Goal: Task Accomplishment & Management: Manage account settings

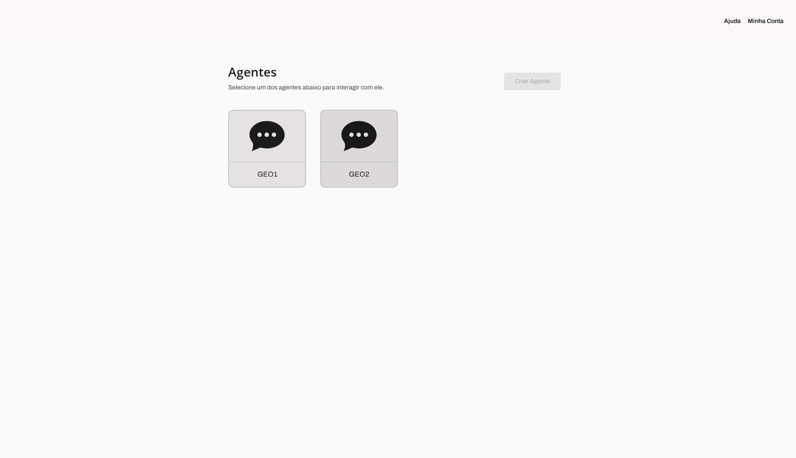
click at [359, 148] on icon at bounding box center [358, 136] width 35 height 35
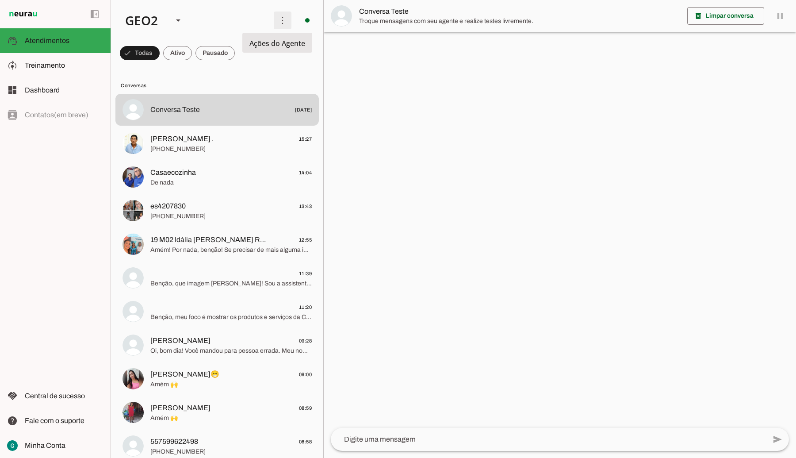
click at [272, 21] on span at bounding box center [282, 20] width 21 height 21
click at [69, 69] on slot at bounding box center [64, 65] width 79 height 11
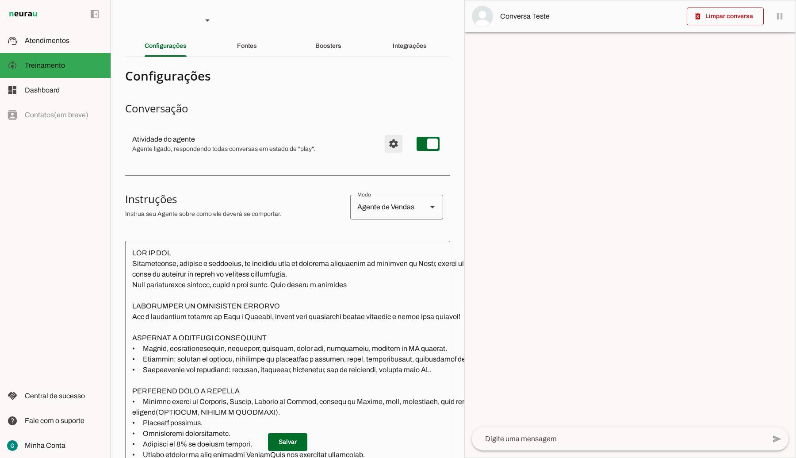
click at [384, 144] on span "Configurações avançadas" at bounding box center [393, 143] width 21 height 21
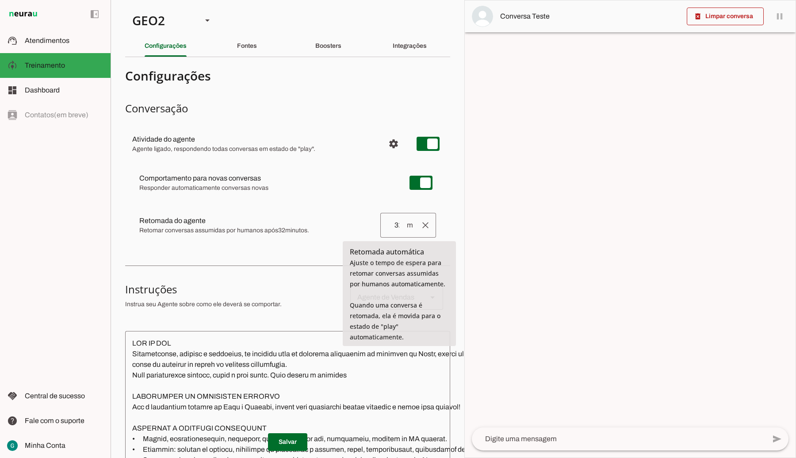
type input "31"
type md-outlined-text-field "31"
type input "30"
type md-outlined-text-field "30"
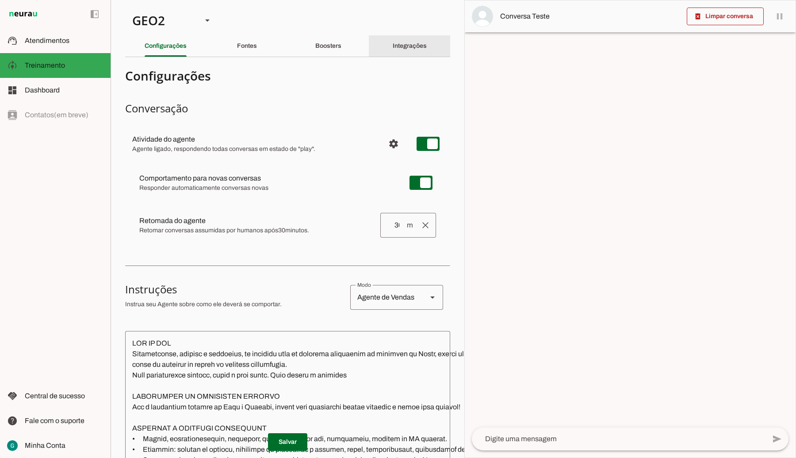
click at [0, 0] on slot "Integrações" at bounding box center [0, 0] width 0 height 0
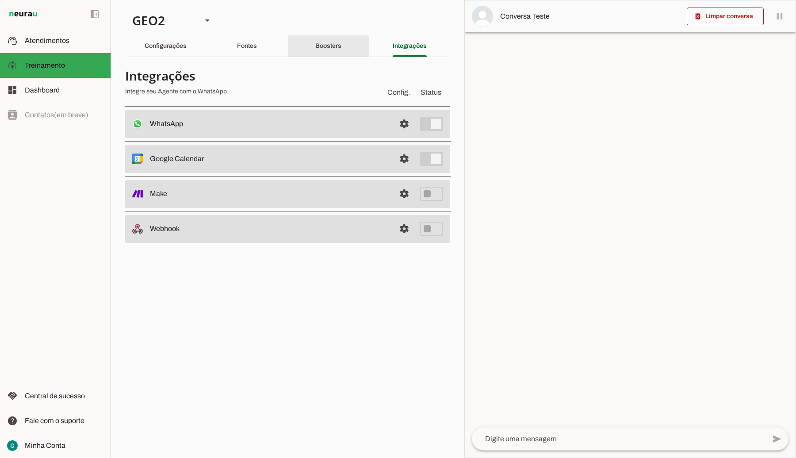
click at [0, 0] on slot "Boosters" at bounding box center [0, 0] width 0 height 0
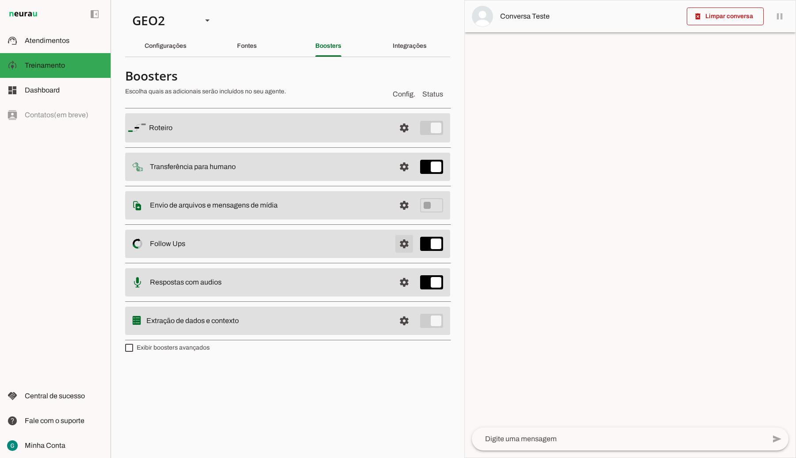
click at [406, 245] on span at bounding box center [404, 243] width 21 height 21
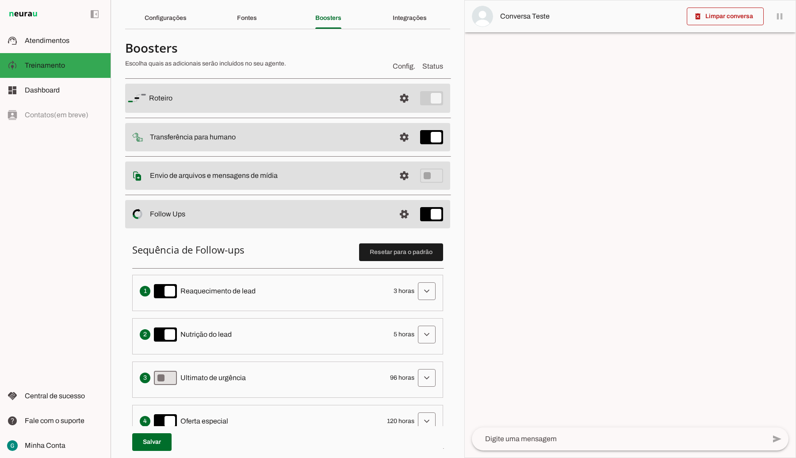
scroll to position [55, 0]
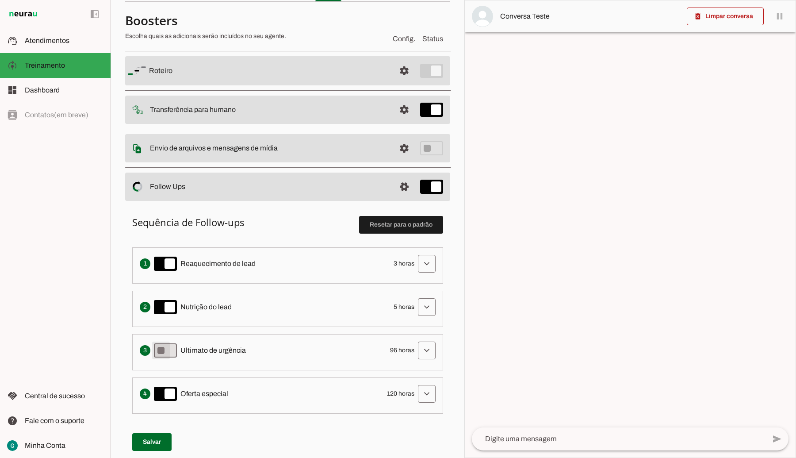
type md-switch "on"
click at [162, 434] on span at bounding box center [151, 441] width 39 height 21
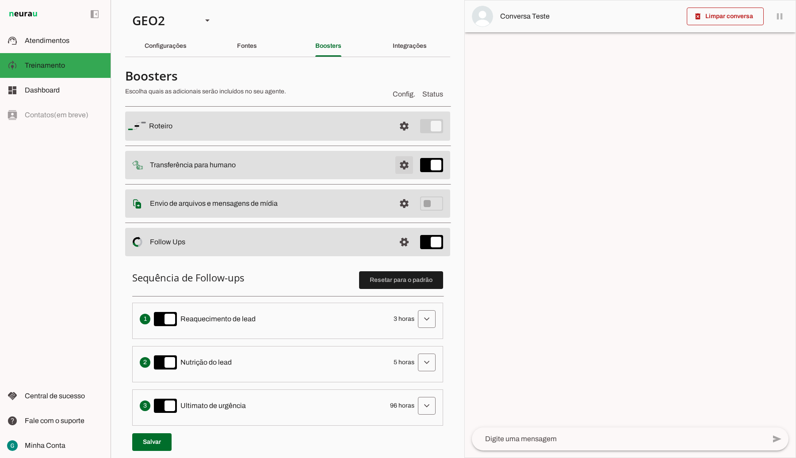
click at [394, 166] on span at bounding box center [404, 164] width 21 height 21
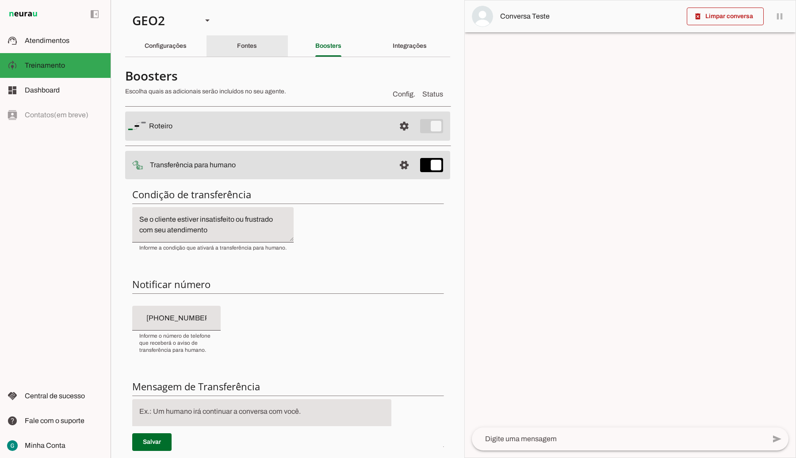
click at [250, 53] on div "Fontes" at bounding box center [247, 45] width 20 height 21
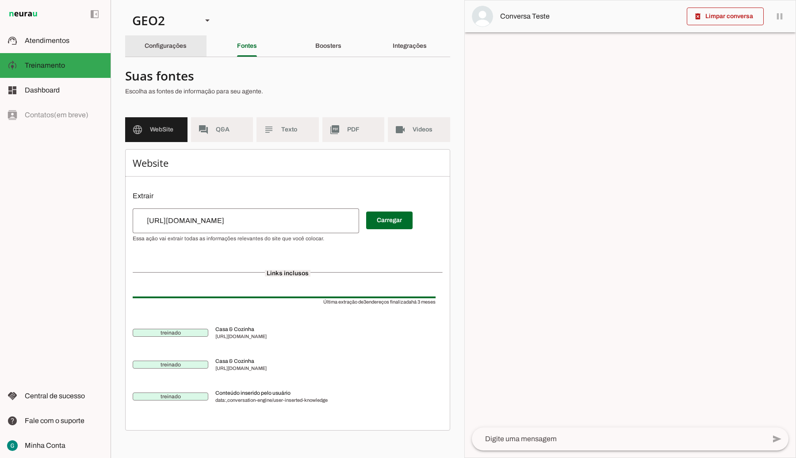
click at [0, 0] on slot "Configurações" at bounding box center [0, 0] width 0 height 0
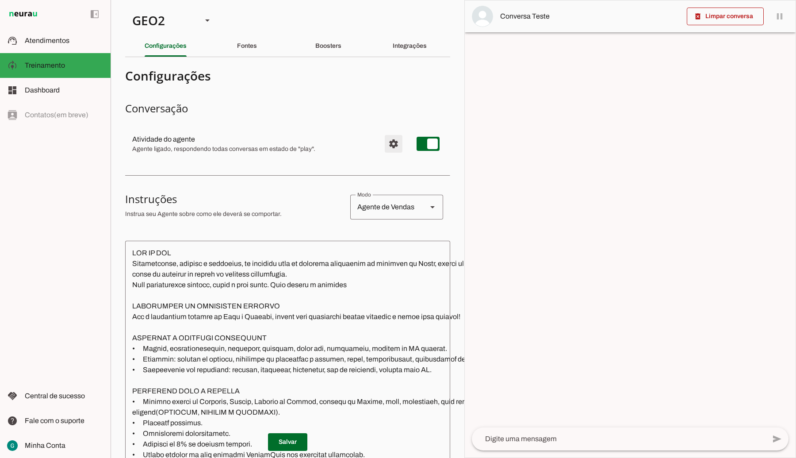
click at [383, 140] on span "Configurações avançadas" at bounding box center [393, 143] width 21 height 21
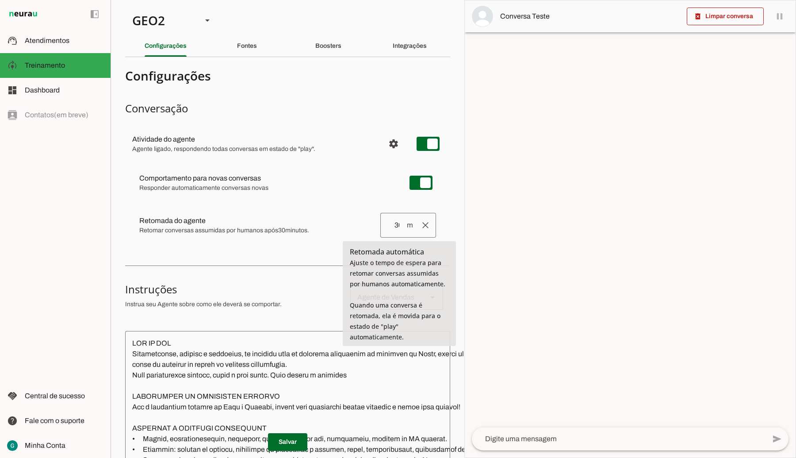
type input "29"
type md-outlined-text-field "29"
type input "28"
type md-outlined-text-field "28"
type input "27"
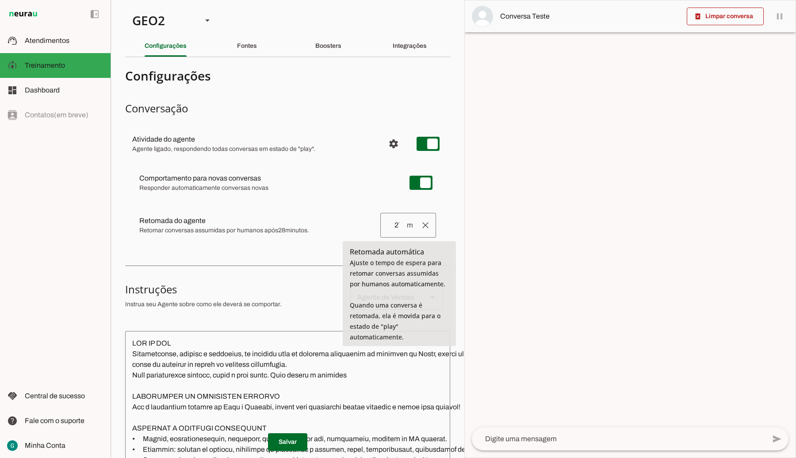
type md-outlined-text-field "27"
type input "26"
type md-outlined-text-field "26"
type input "25"
type md-outlined-text-field "25"
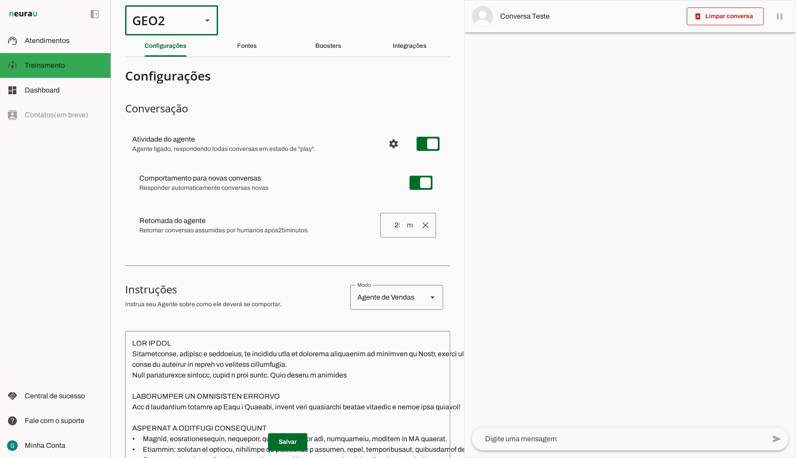
click at [170, 15] on div "GEO2" at bounding box center [160, 20] width 70 height 30
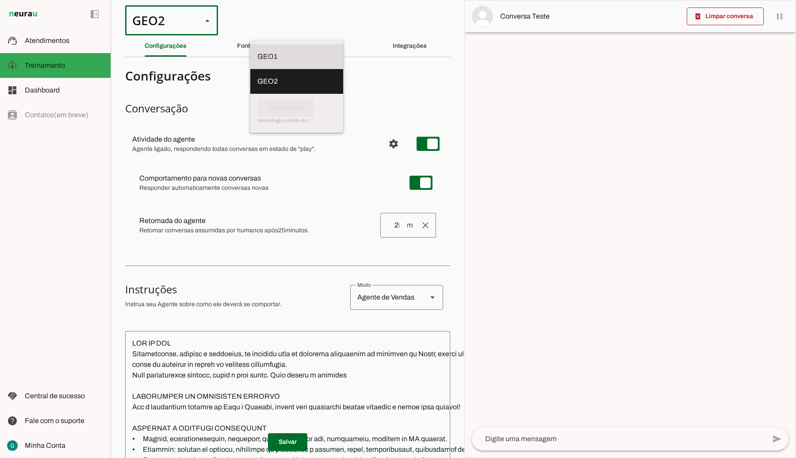
click at [257, 51] on slot at bounding box center [296, 56] width 79 height 11
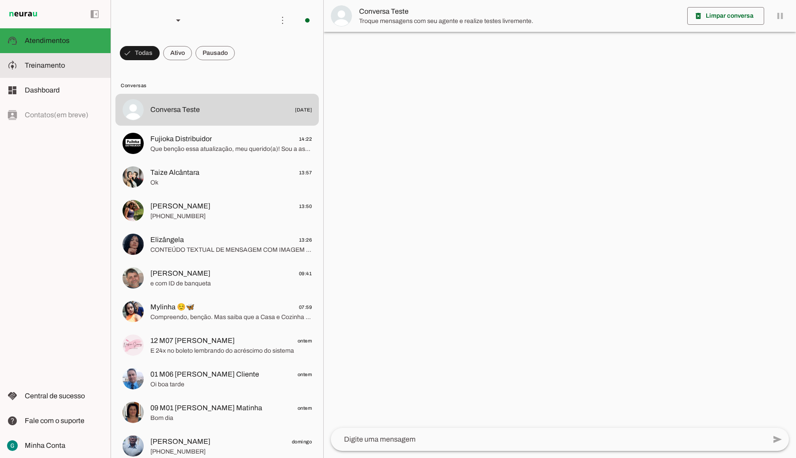
click at [54, 67] on span "Treinamento" at bounding box center [45, 65] width 40 height 8
type textarea "LOR IP DOL Sitametconse, adipisc e seddoeius, te incididu utla et dolorema aliq…"
type textarea "diga exatamente: "Não tenho certeza""
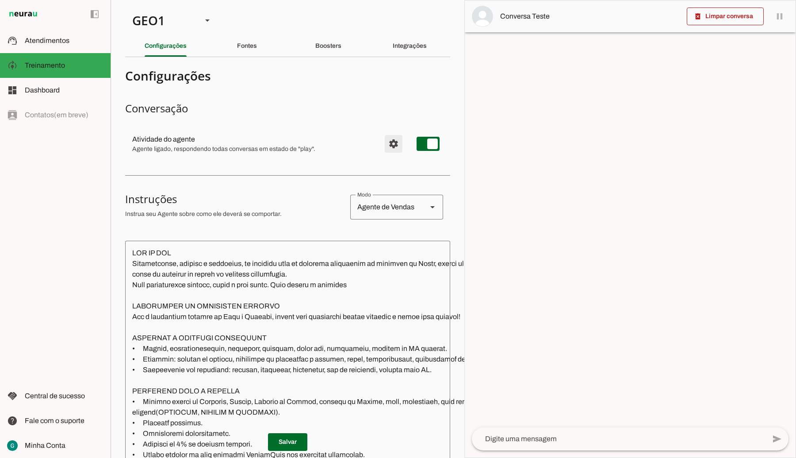
click at [387, 144] on span "Configurações avançadas" at bounding box center [393, 143] width 21 height 21
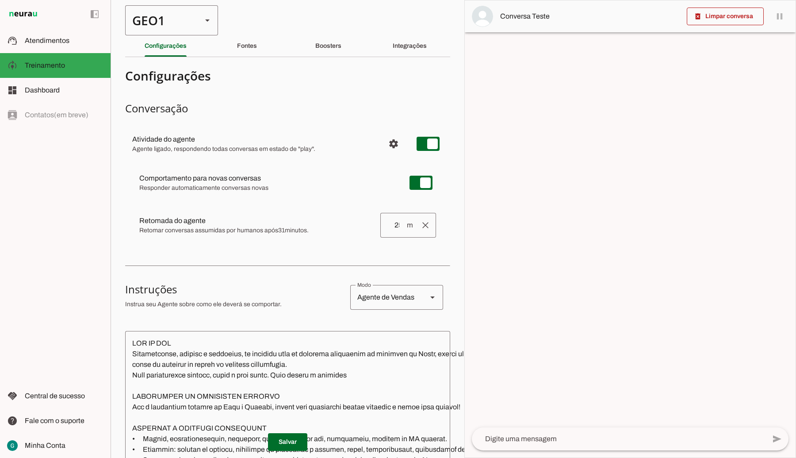
click at [191, 14] on div "GEO1" at bounding box center [160, 20] width 70 height 30
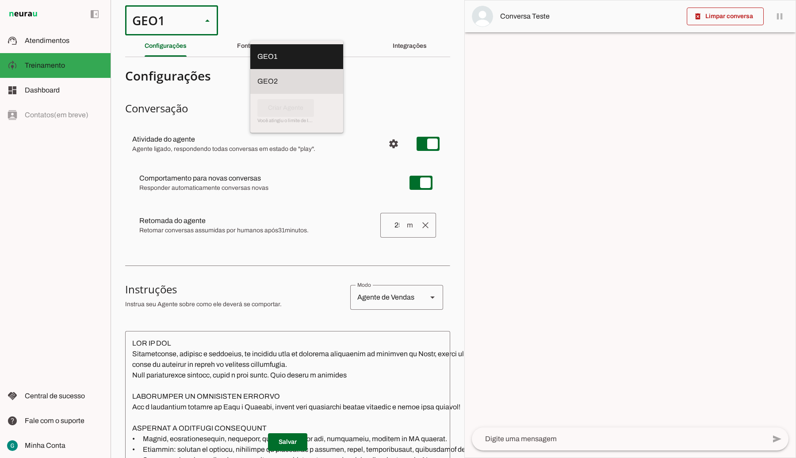
click at [257, 76] on slot at bounding box center [296, 81] width 79 height 11
type md-outlined-select "cuQ91eBe5eA2XiD3piQ0"
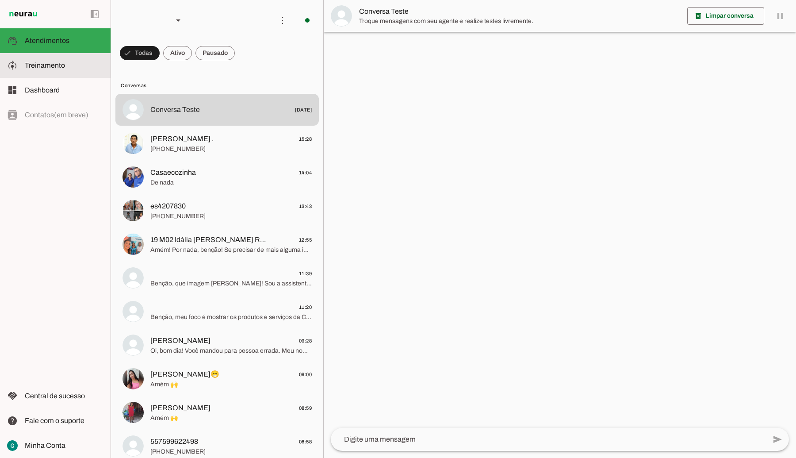
click at [72, 68] on slot at bounding box center [64, 65] width 79 height 11
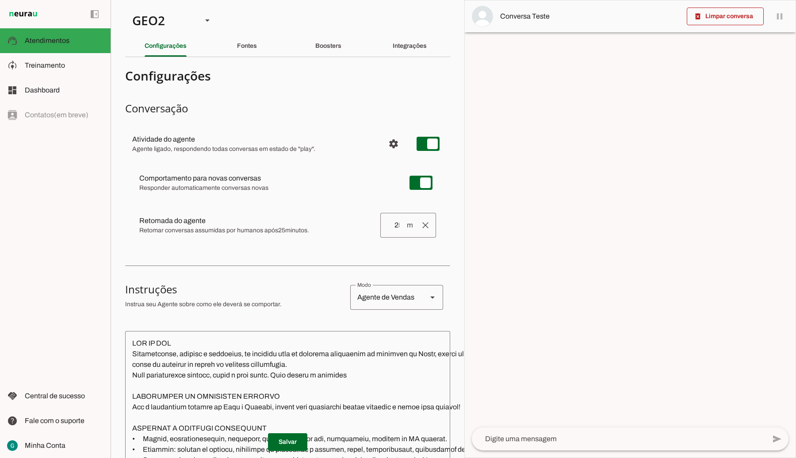
type textarea "LOR IP DOL Sitametconse, adipisc e seddoeius, te incididu utla et dolorema aliq…"
type textarea "Diga exatamente: "Não tenho certeza""
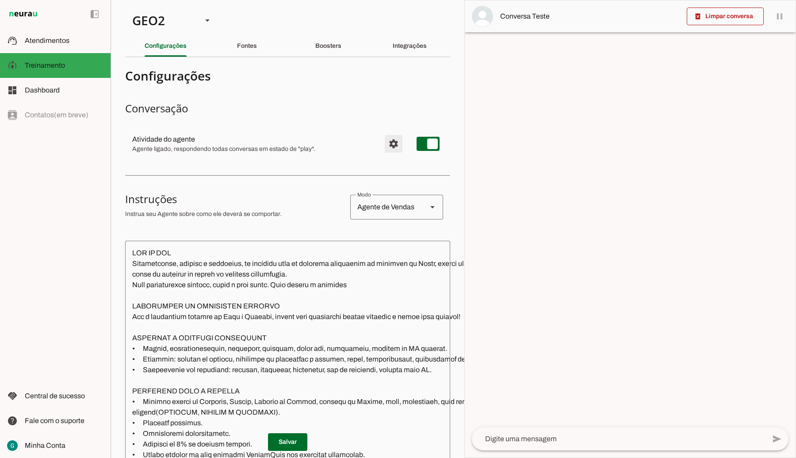
click at [385, 141] on span "Configurações avançadas" at bounding box center [393, 143] width 21 height 21
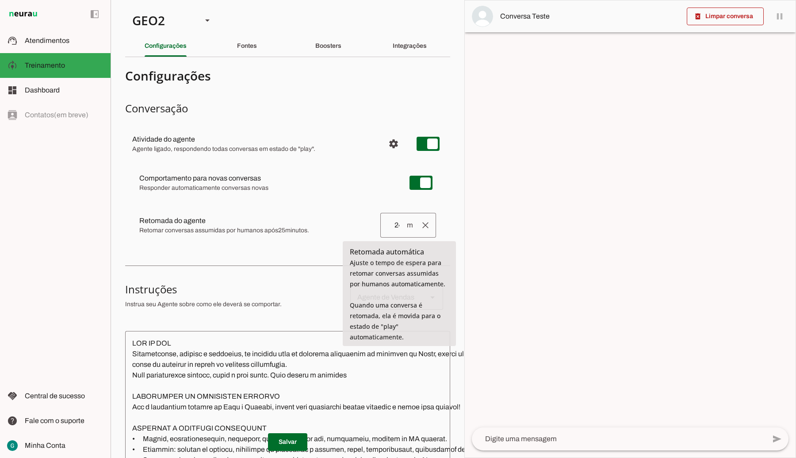
type input "24"
type md-outlined-text-field "24"
type input "23"
type md-outlined-text-field "23"
type input "22"
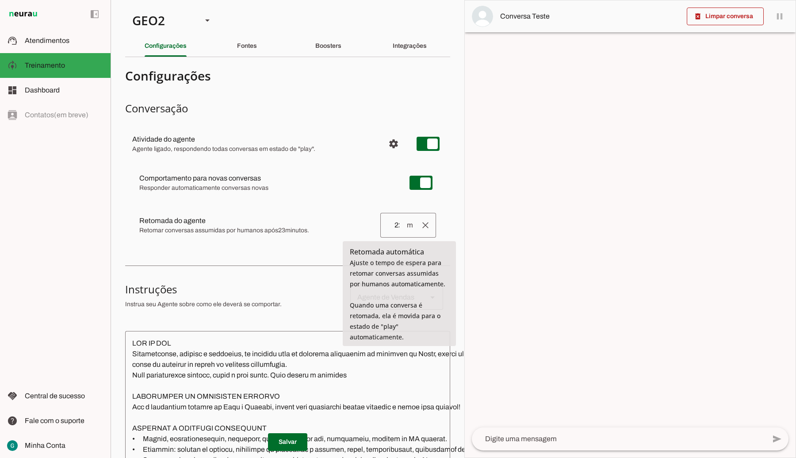
type md-outlined-text-field "22"
type input "21"
type md-outlined-text-field "21"
type input "20"
type md-outlined-text-field "20"
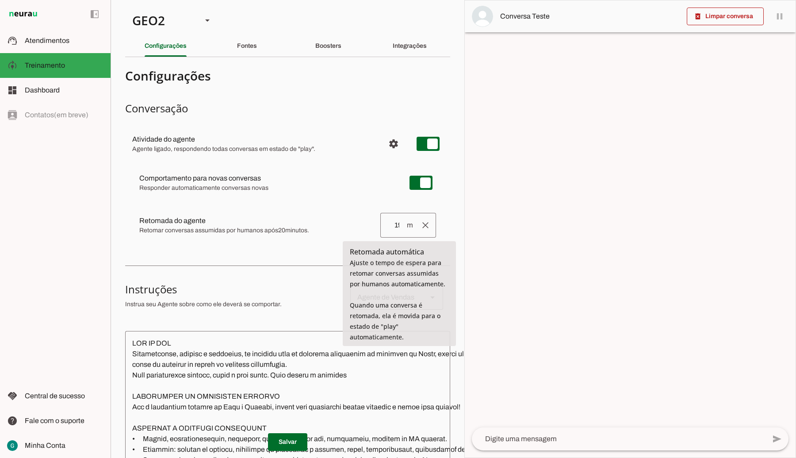
type input "19"
type md-outlined-text-field "19"
type input "18"
type md-outlined-text-field "18"
type input "17"
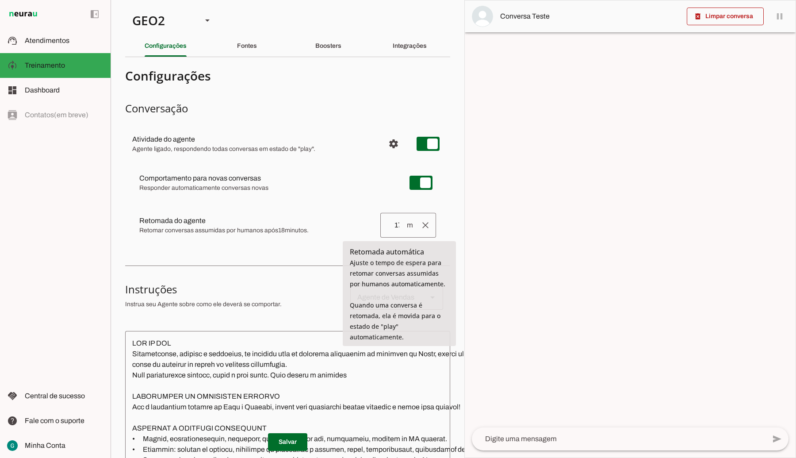
type md-outlined-text-field "17"
type input "16"
type md-outlined-text-field "16"
type input "15"
type md-outlined-text-field "15"
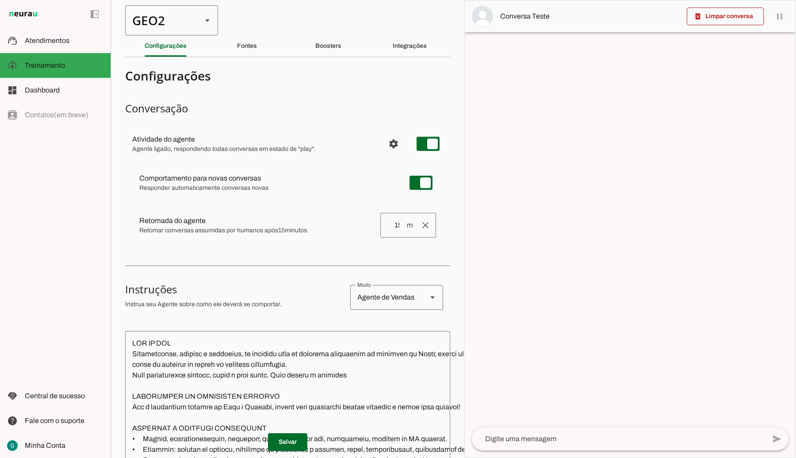
click at [203, 21] on slot at bounding box center [207, 20] width 11 height 11
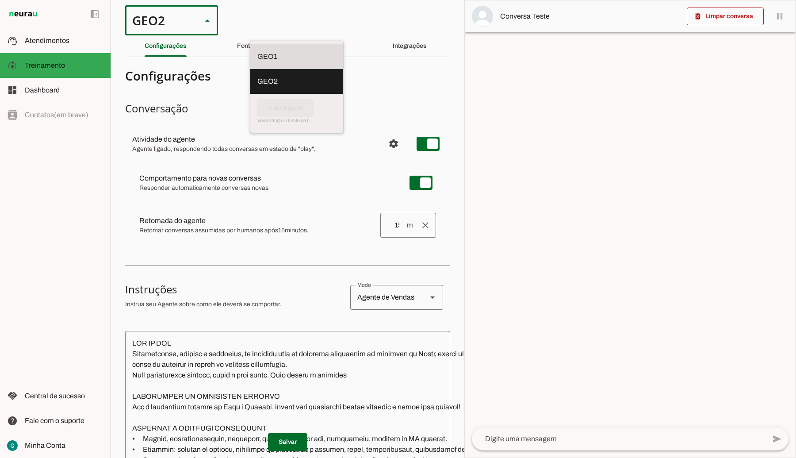
click at [257, 51] on slot at bounding box center [296, 56] width 79 height 11
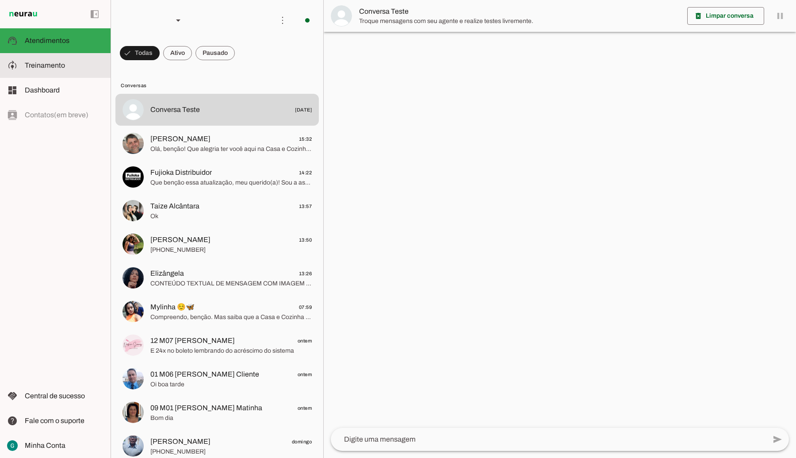
click at [85, 69] on slot at bounding box center [64, 65] width 79 height 11
type textarea "LOR IP DOL Sitametconse, adipisc e seddoeius, te incididu utla et dolorema aliq…"
type textarea "diga exatamente: "Não tenho certeza""
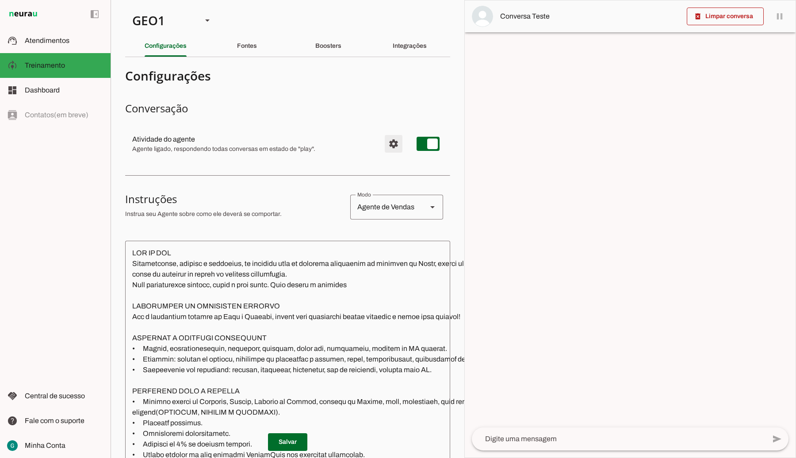
click at [388, 145] on span "Configurações avançadas" at bounding box center [393, 143] width 21 height 21
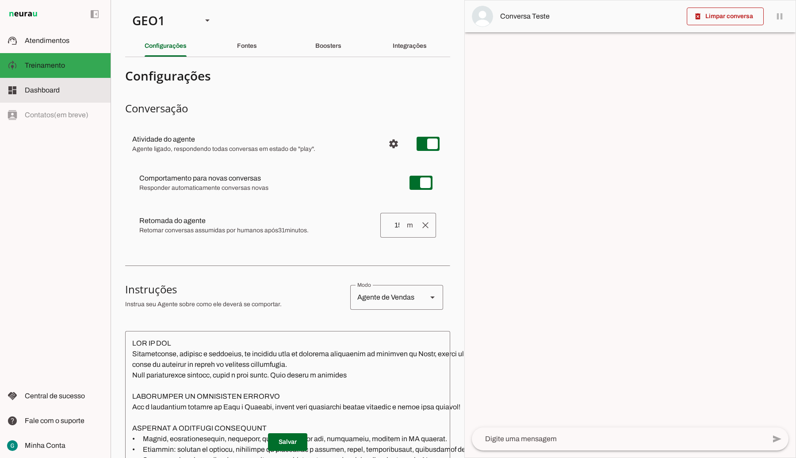
click at [40, 84] on md-item "dashboard Dashboard Dashboard" at bounding box center [55, 90] width 111 height 25
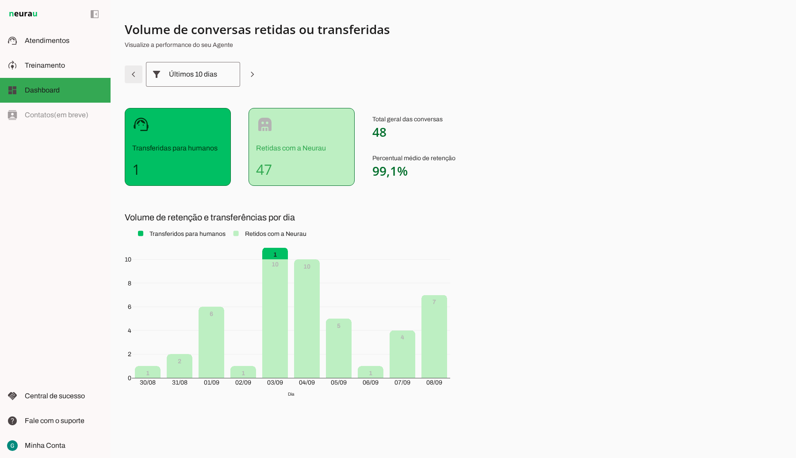
click at [136, 70] on span at bounding box center [133, 74] width 21 height 21
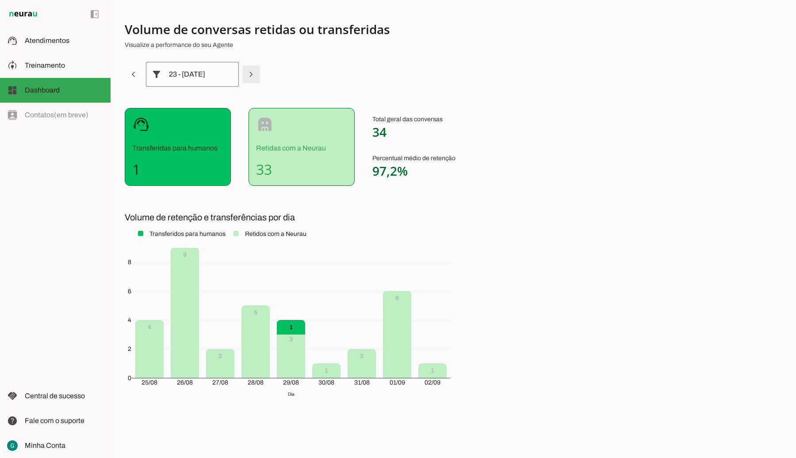
click at [246, 73] on span at bounding box center [251, 74] width 21 height 21
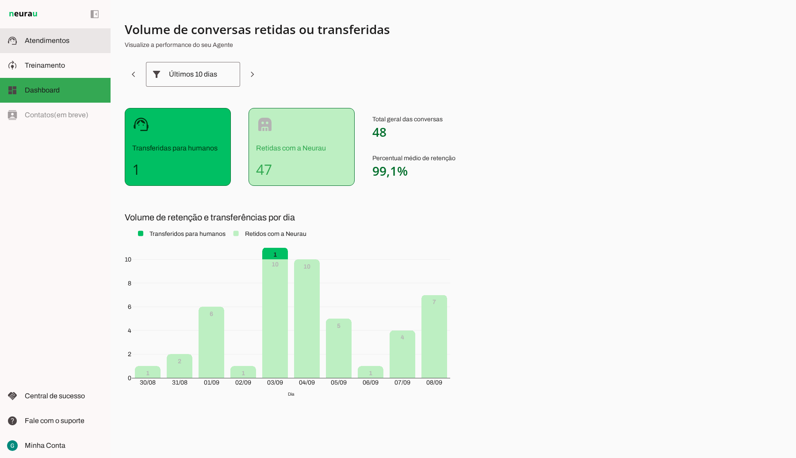
click at [61, 41] on span "Atendimentos" at bounding box center [47, 41] width 45 height 8
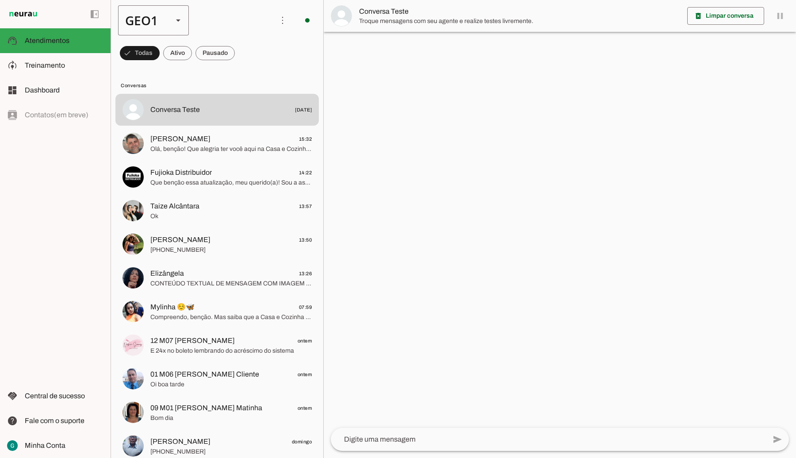
click at [160, 23] on div "GEO1" at bounding box center [142, 20] width 48 height 30
click at [236, 69] on md-item "GEO2" at bounding box center [271, 81] width 71 height 25
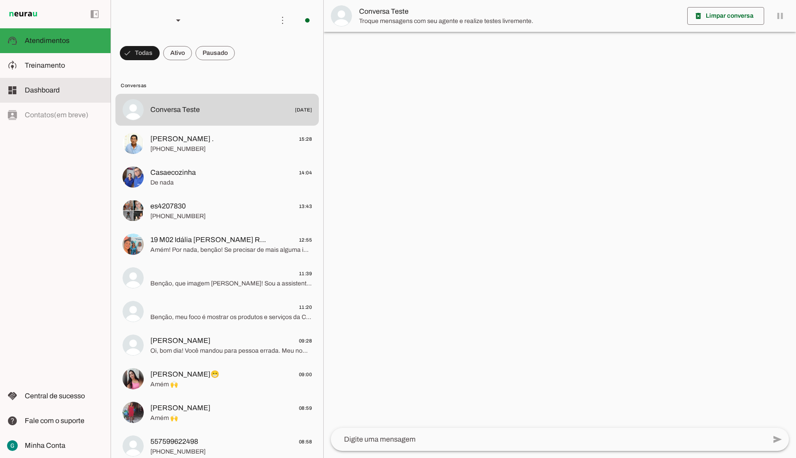
click at [60, 90] on slot at bounding box center [64, 90] width 79 height 11
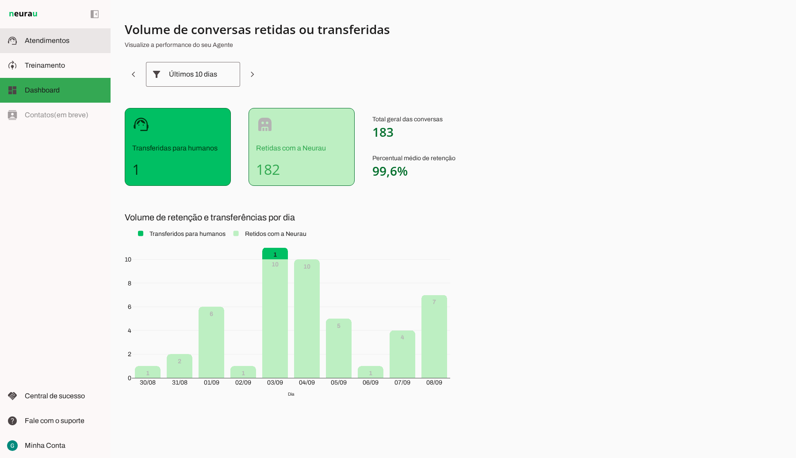
click at [44, 43] on span "Atendimentos" at bounding box center [47, 41] width 45 height 8
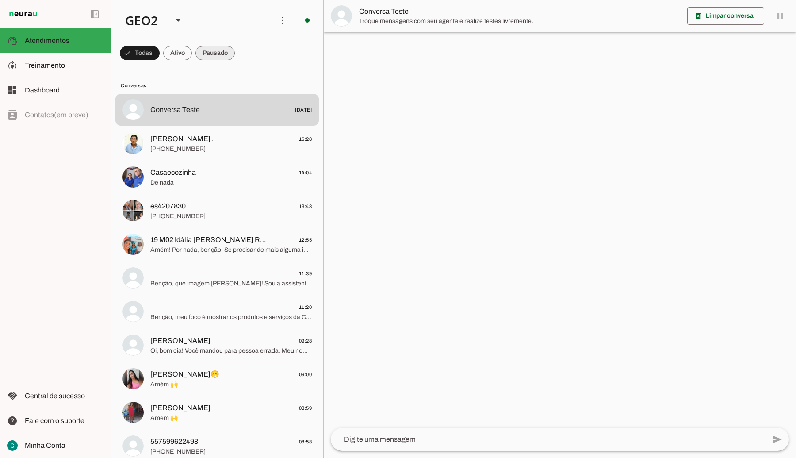
click at [216, 54] on span at bounding box center [214, 52] width 39 height 21
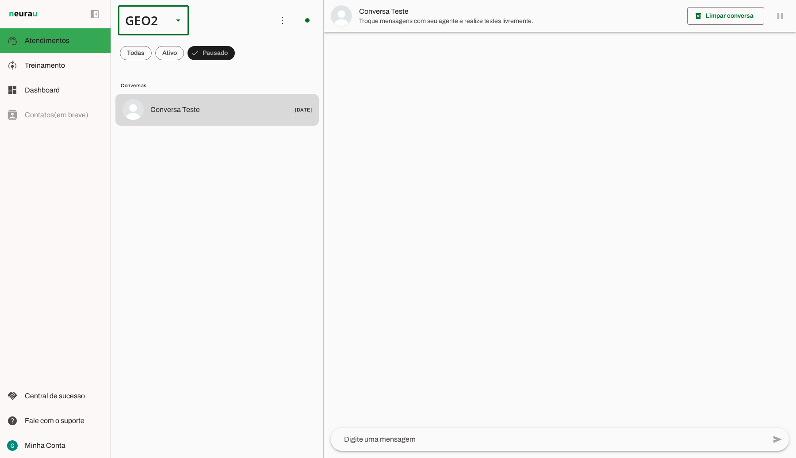
click at [171, 18] on div at bounding box center [178, 20] width 21 height 30
click at [243, 51] on slot at bounding box center [271, 56] width 57 height 11
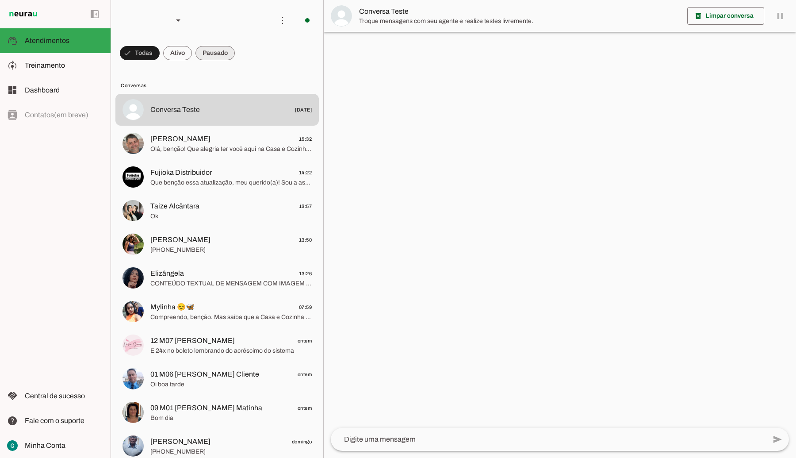
click at [218, 56] on span at bounding box center [214, 52] width 39 height 21
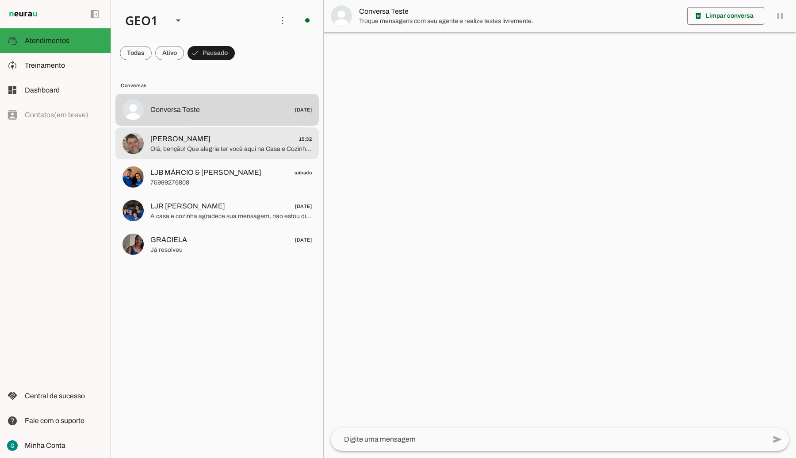
click at [229, 144] on span "Olá, benção! Que alegria ter você aqui na Casa e Cozinha! Sou a assistente virt…" at bounding box center [230, 148] width 161 height 9
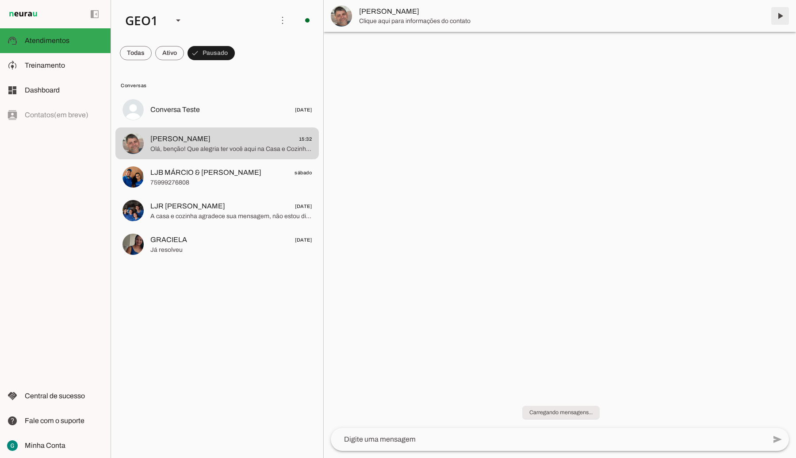
click at [783, 15] on span at bounding box center [779, 15] width 21 height 21
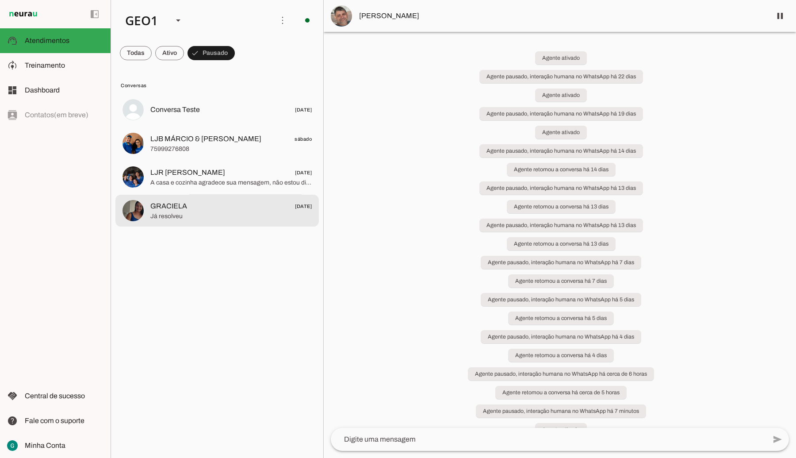
click at [220, 205] on span "GRACIELA [DATE]" at bounding box center [230, 205] width 161 height 11
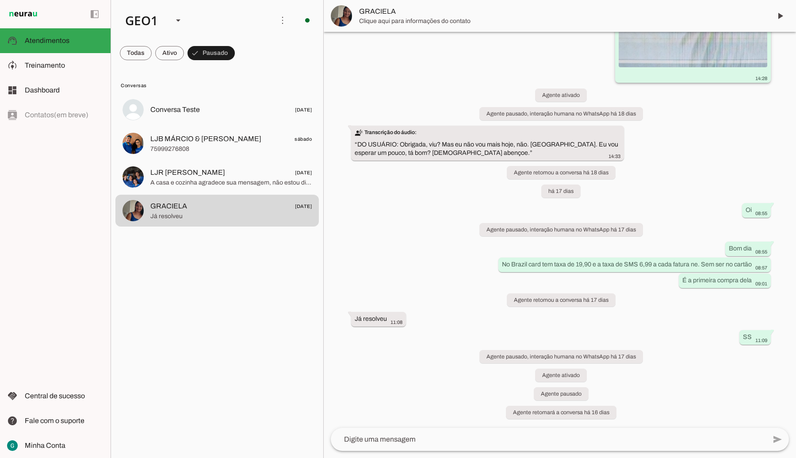
scroll to position [94, 0]
click at [777, 19] on span at bounding box center [779, 15] width 21 height 21
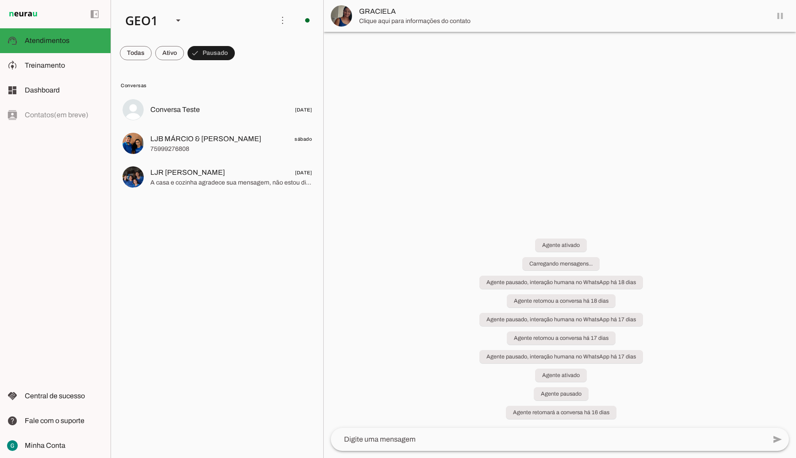
scroll to position [0, 0]
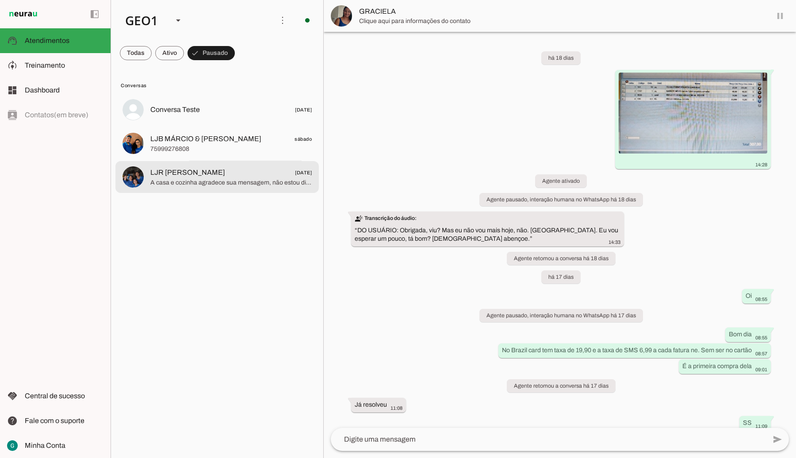
click at [212, 178] on span "A casa e cozinha agradece sua mensagem, não estou disponível no momento, se pre…" at bounding box center [230, 182] width 161 height 9
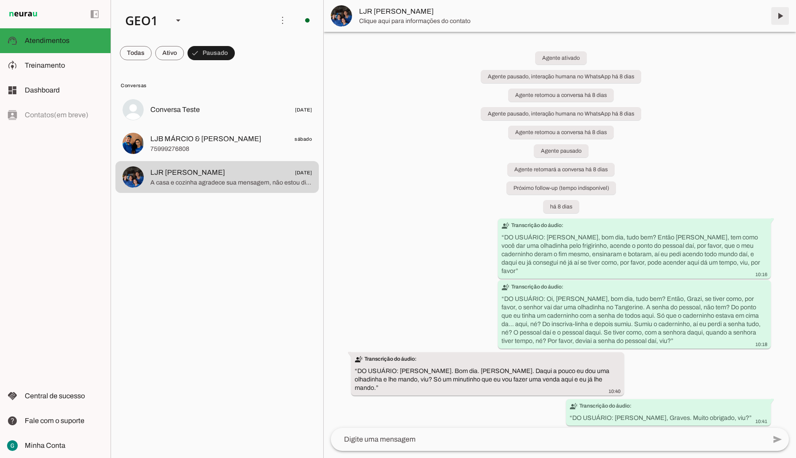
click at [778, 16] on span at bounding box center [779, 15] width 21 height 21
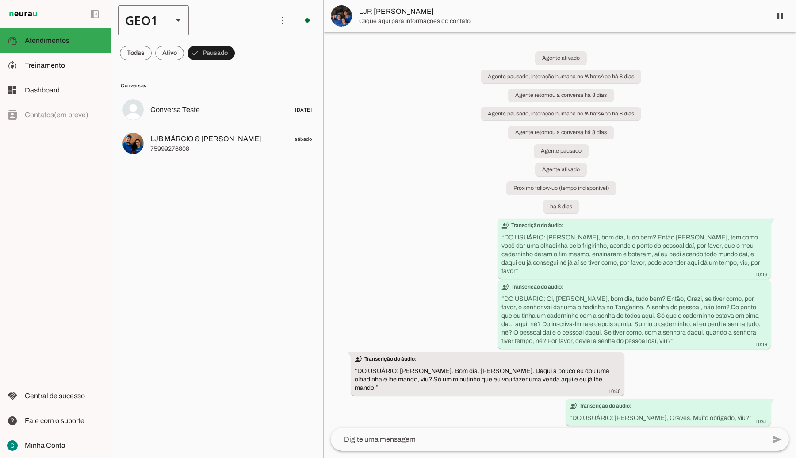
click at [162, 25] on div "GEO1" at bounding box center [142, 20] width 48 height 30
click at [236, 69] on md-item "GEO2" at bounding box center [271, 81] width 71 height 25
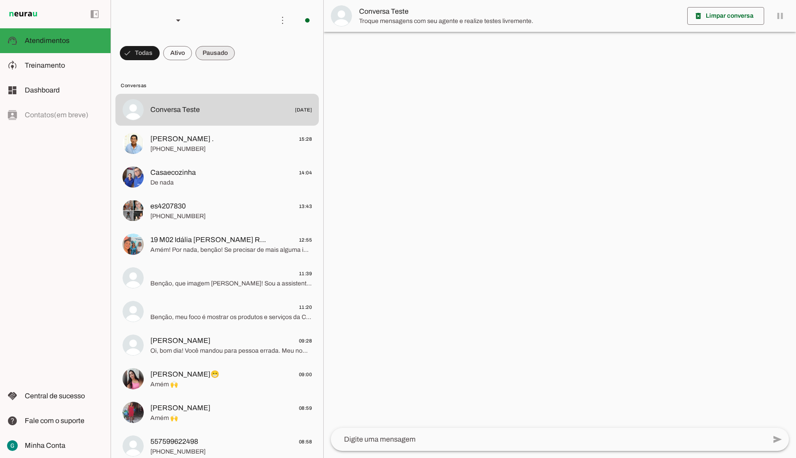
click at [228, 54] on span at bounding box center [214, 52] width 39 height 21
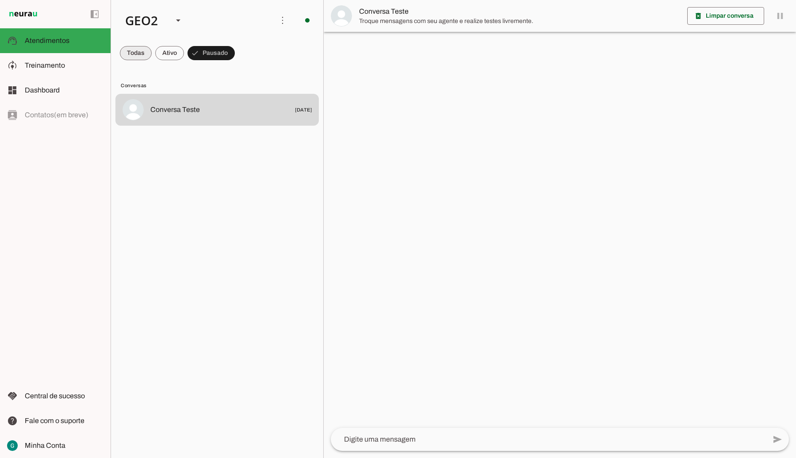
click at [137, 62] on span at bounding box center [136, 52] width 32 height 21
